Goal: Information Seeking & Learning: Get advice/opinions

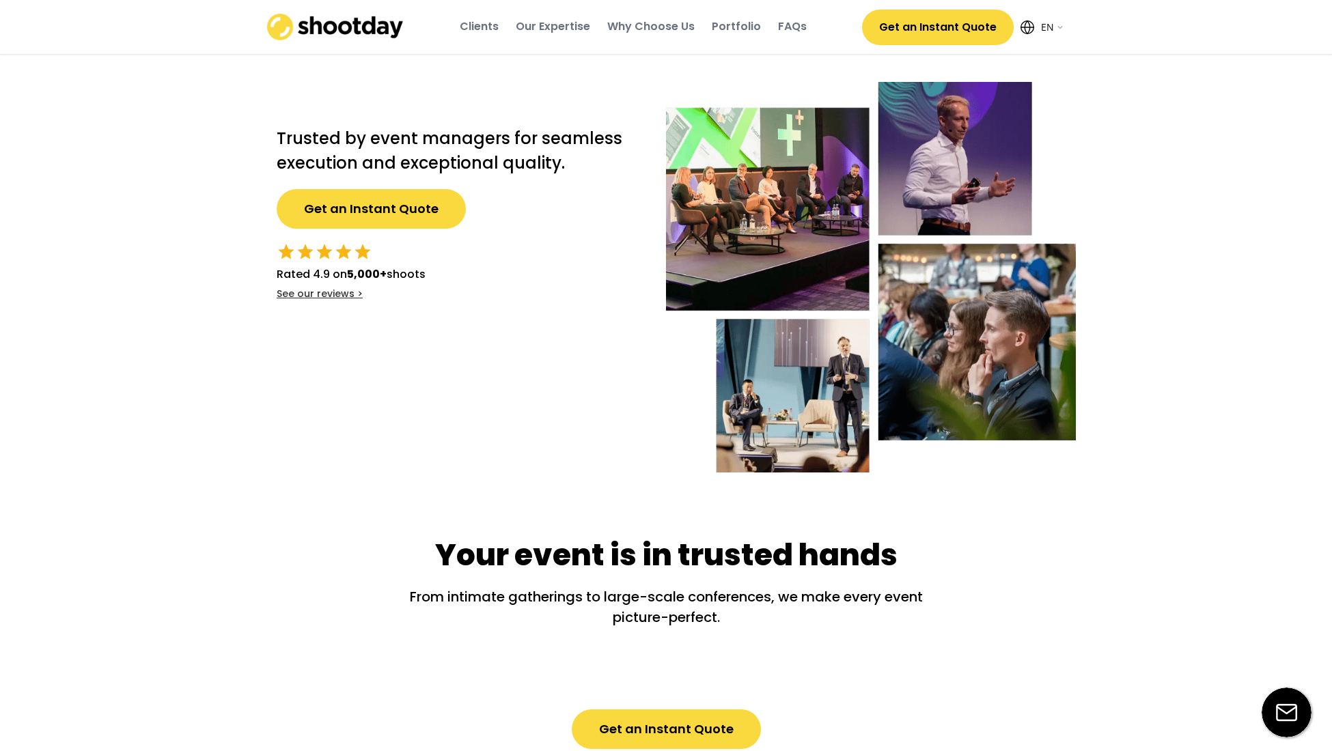
select select ""en""
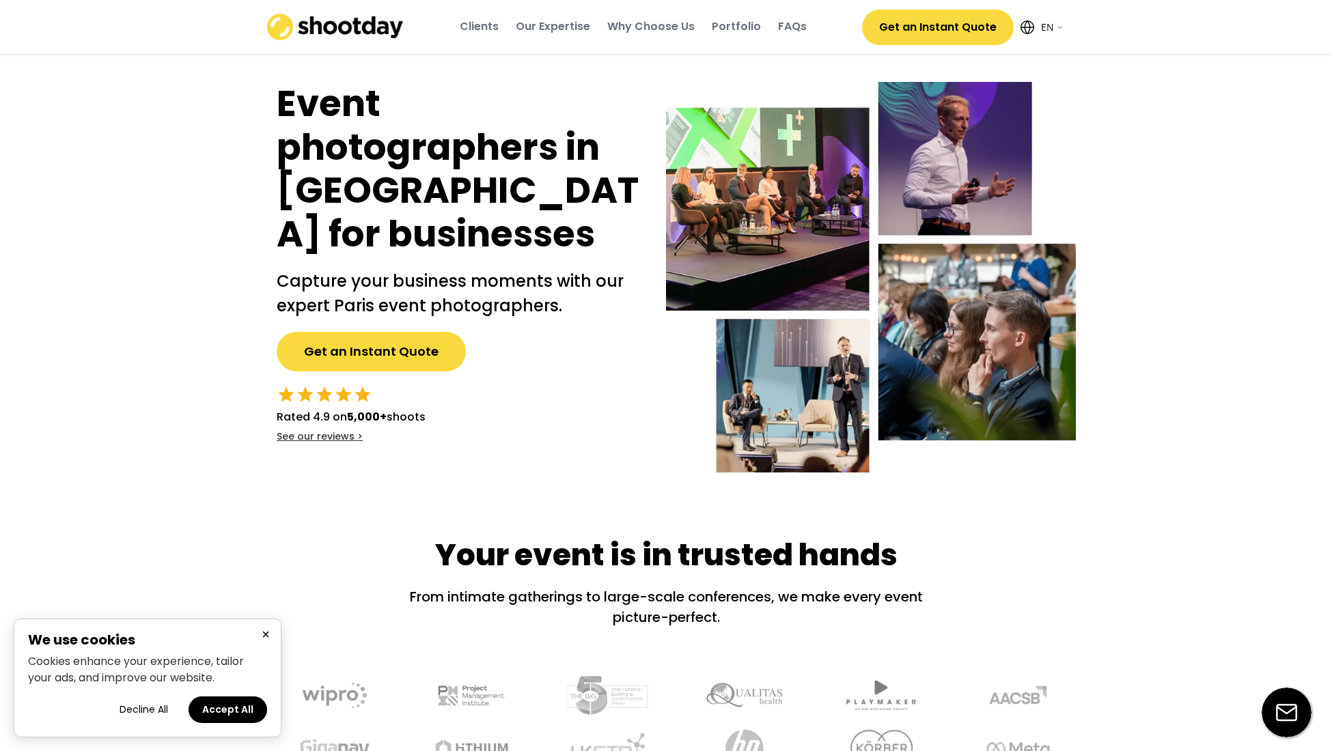
click at [313, 433] on div "See our reviews >" at bounding box center [320, 437] width 86 height 14
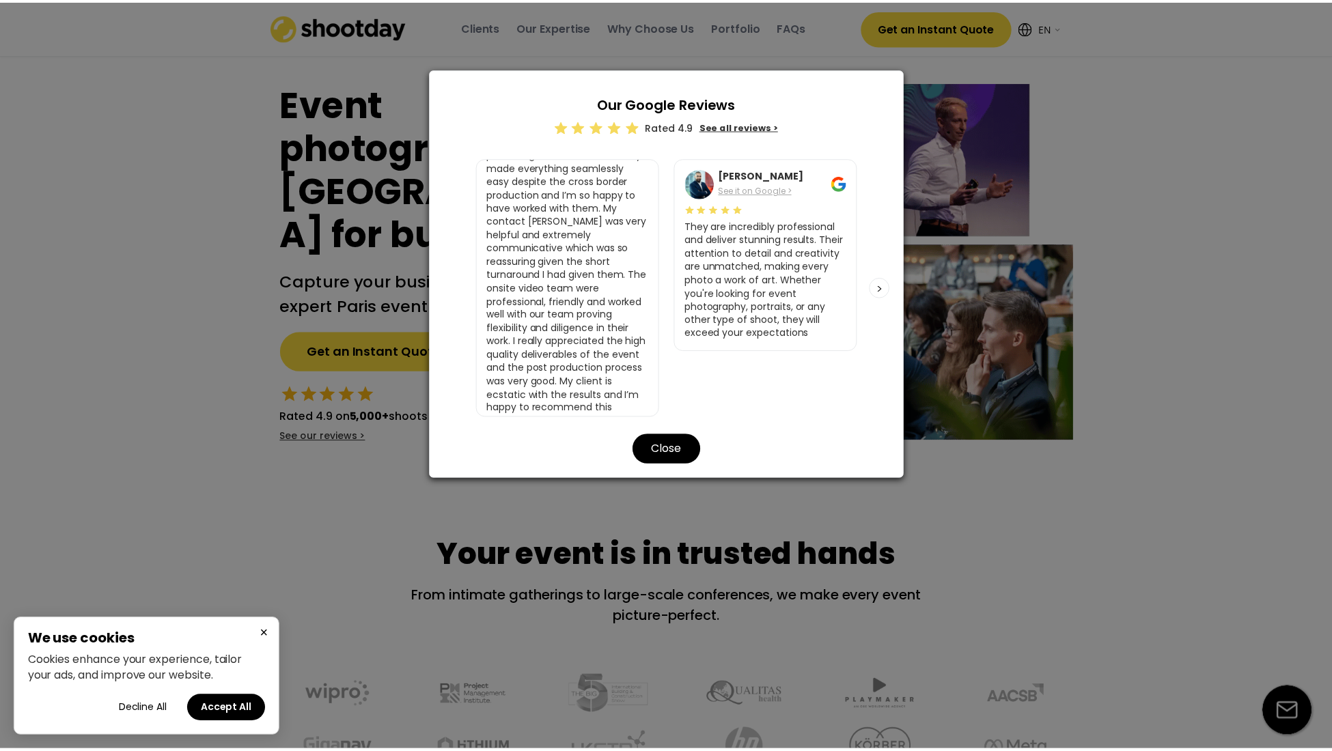
scroll to position [175, 0]
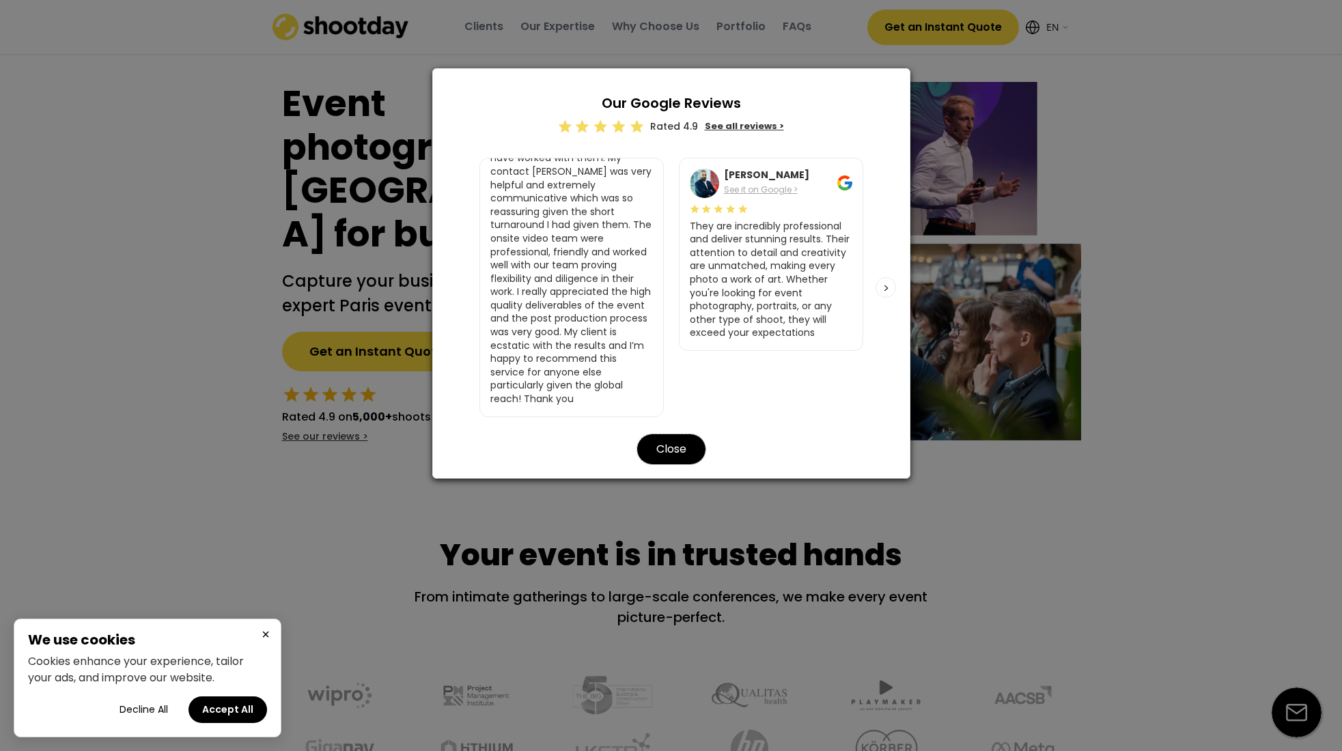
click at [657, 435] on button "Close" at bounding box center [671, 449] width 68 height 30
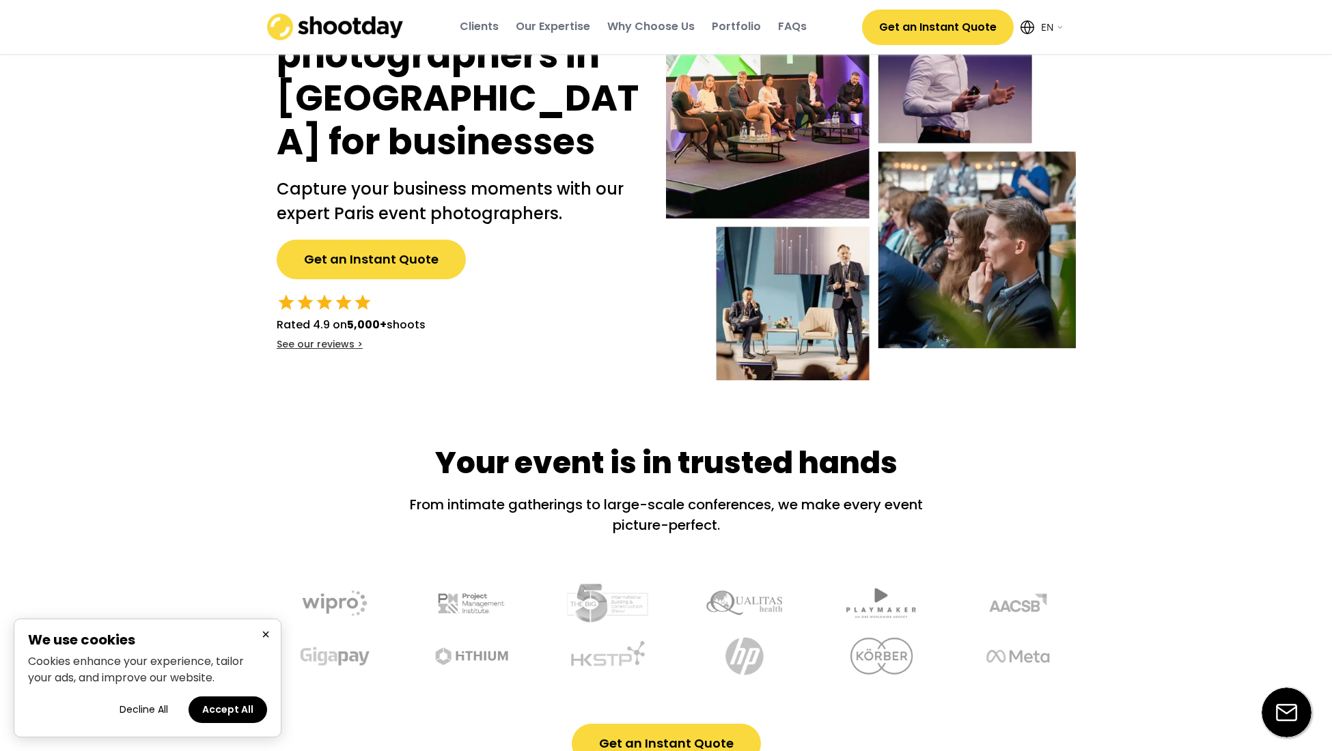
scroll to position [68, 0]
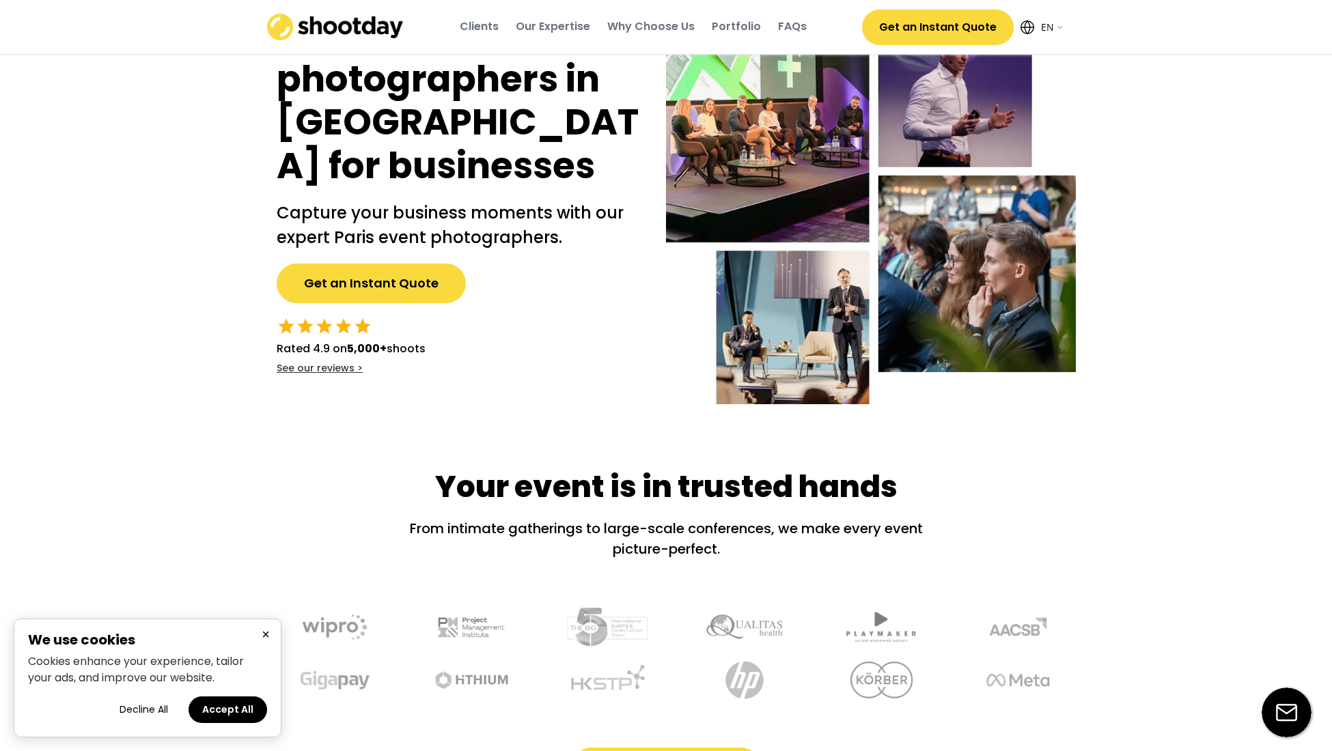
click at [1060, 30] on select "English EN AR" at bounding box center [1051, 27] width 27 height 27
click at [1038, 14] on select "English EN AR" at bounding box center [1051, 27] width 27 height 27
select select ""ar""
